Goal: Navigation & Orientation: Find specific page/section

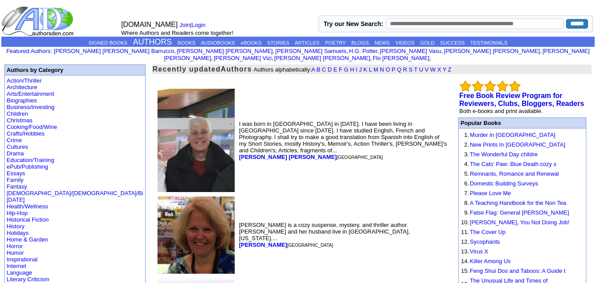
scroll to position [4531, 0]
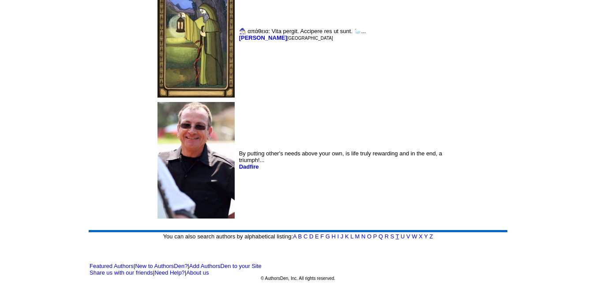
click at [398, 238] on link "T" at bounding box center [398, 236] width 4 height 7
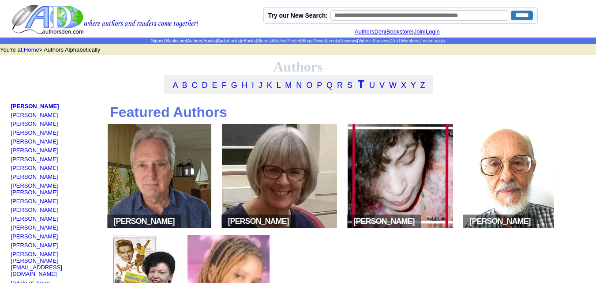
click at [159, 191] on img at bounding box center [160, 176] width 104 height 104
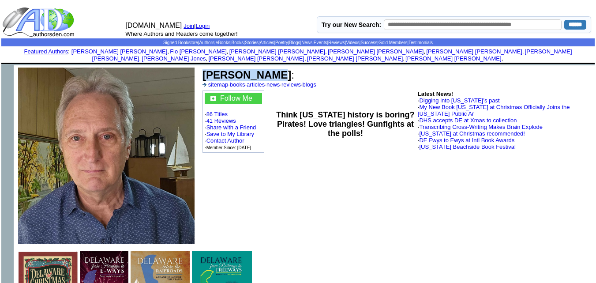
drag, startPoint x: 261, startPoint y: 69, endPoint x: 205, endPoint y: 68, distance: 56.1
click at [205, 69] on b "[PERSON_NAME]" at bounding box center [247, 75] width 89 height 12
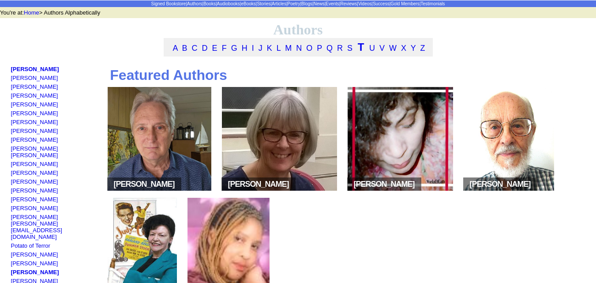
scroll to position [37, 0]
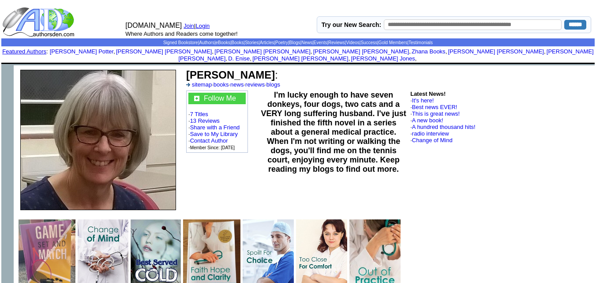
drag, startPoint x: 261, startPoint y: 69, endPoint x: 189, endPoint y: 66, distance: 72.0
click at [189, 69] on font "Carol M Tetlow :" at bounding box center [232, 75] width 92 height 12
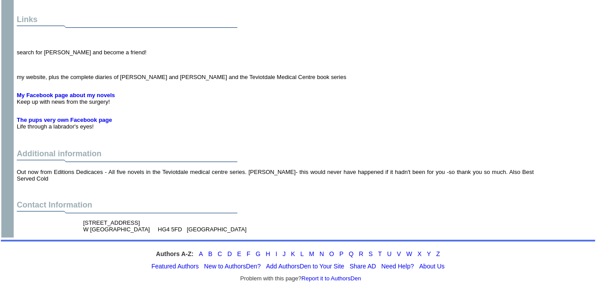
scroll to position [1860, 0]
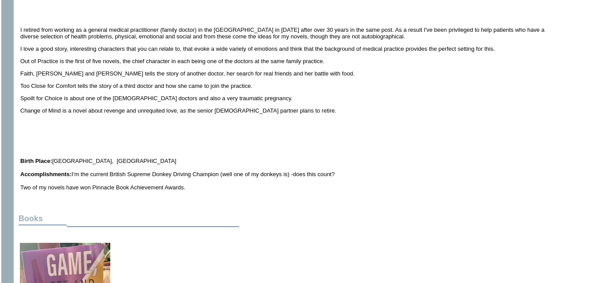
click at [240, 132] on p at bounding box center [292, 135] width 544 height 7
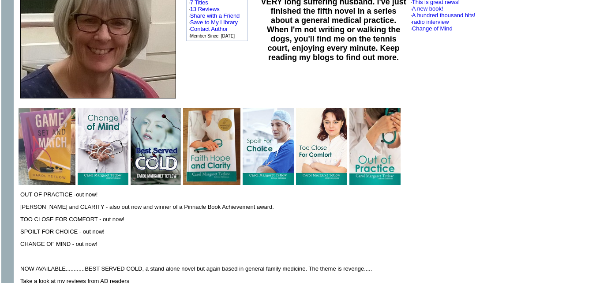
scroll to position [0, 0]
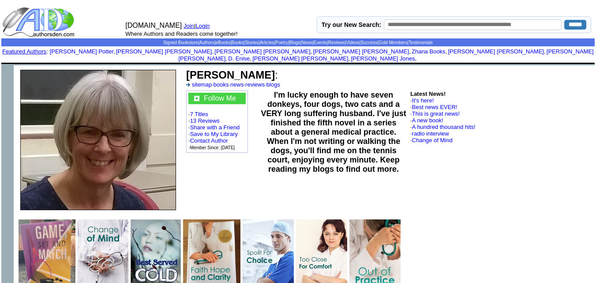
drag, startPoint x: 261, startPoint y: 69, endPoint x: 187, endPoint y: 67, distance: 73.8
click at [187, 69] on font "Carol M Tetlow :" at bounding box center [232, 75] width 92 height 12
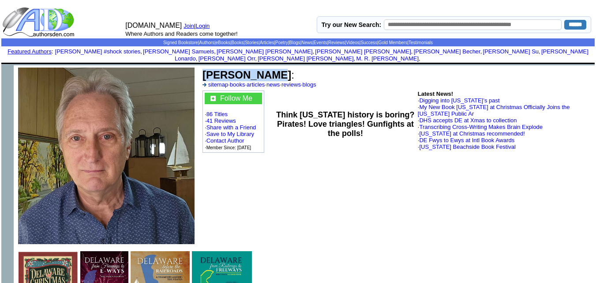
click at [204, 70] on b "[PERSON_NAME]" at bounding box center [247, 75] width 89 height 12
